Goal: Book appointment/travel/reservation

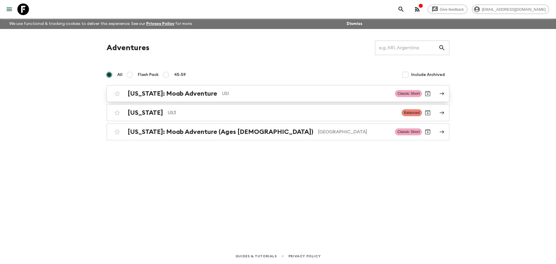
click at [145, 95] on h2 "[US_STATE]: Moab Adventure" at bounding box center [172, 94] width 89 height 8
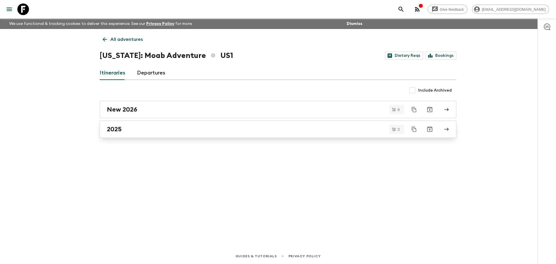
click at [121, 132] on h2 "2025" at bounding box center [114, 129] width 15 height 8
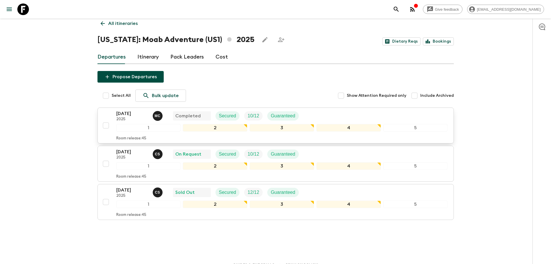
scroll to position [25, 0]
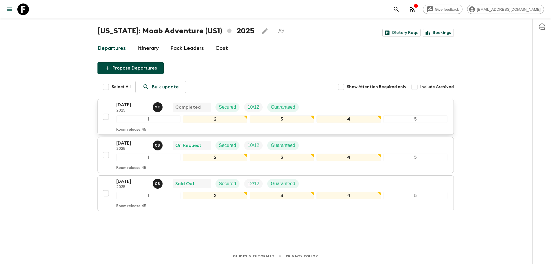
click at [121, 107] on p "[DATE]" at bounding box center [132, 104] width 32 height 7
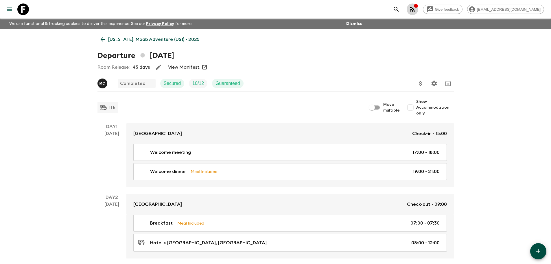
click at [416, 7] on icon "button" at bounding box center [412, 9] width 7 height 7
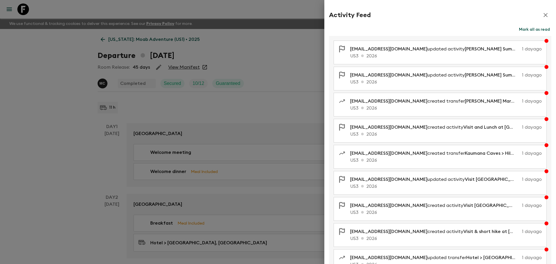
click at [544, 15] on icon "button" at bounding box center [545, 15] width 7 height 7
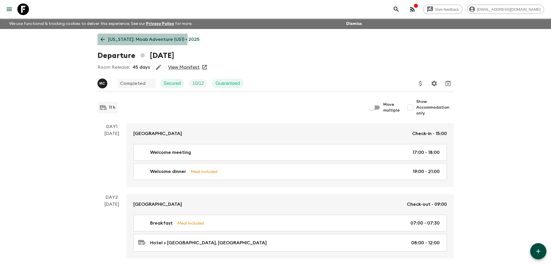
click at [103, 38] on icon at bounding box center [103, 39] width 6 height 6
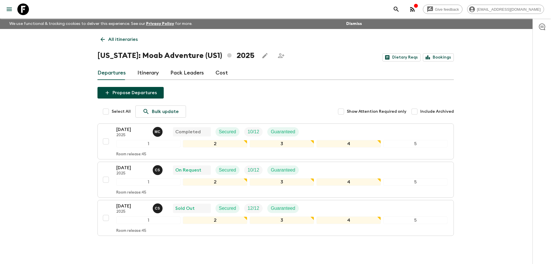
click at [12, 11] on icon "menu" at bounding box center [9, 9] width 5 height 3
